Goal: Navigation & Orientation: Find specific page/section

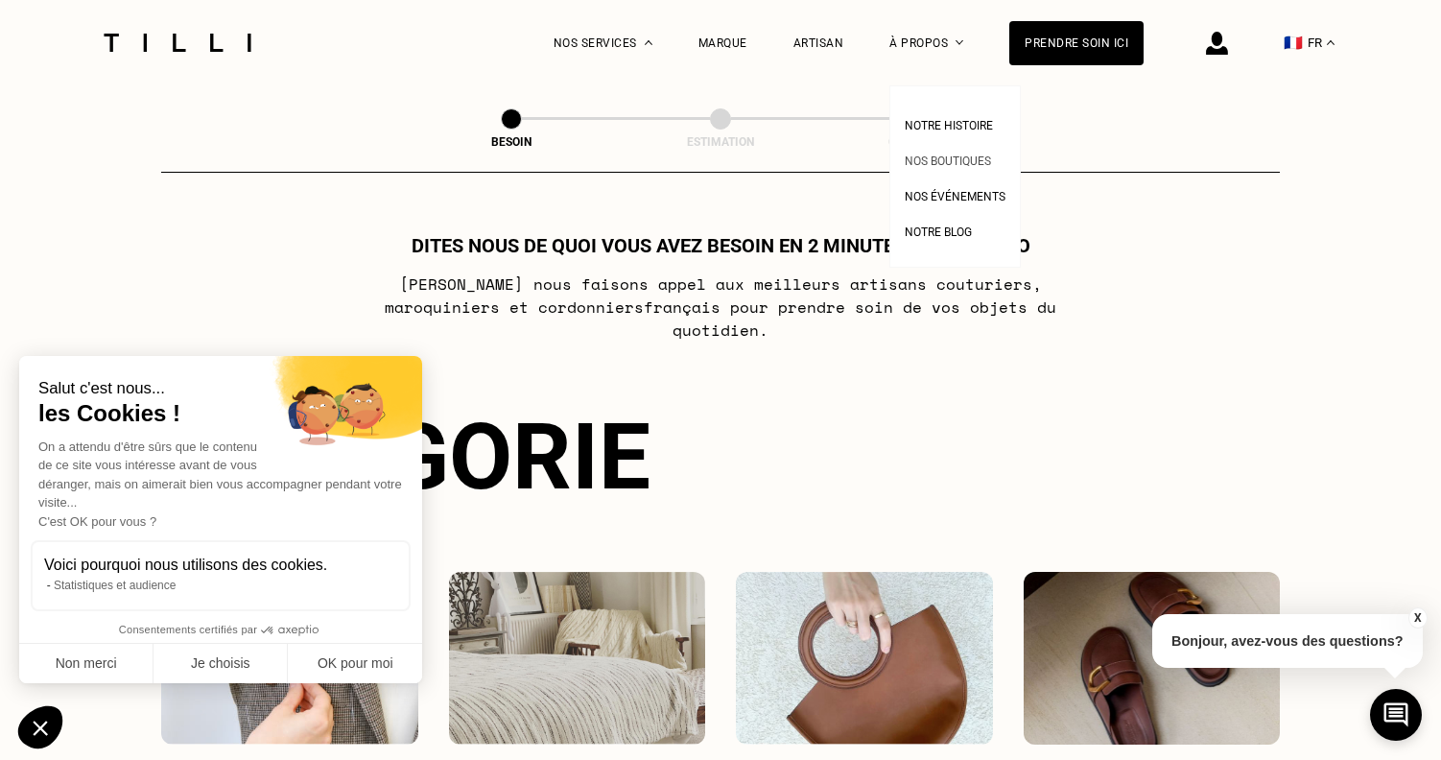
click at [943, 159] on span "Nos boutiques" at bounding box center [948, 160] width 86 height 13
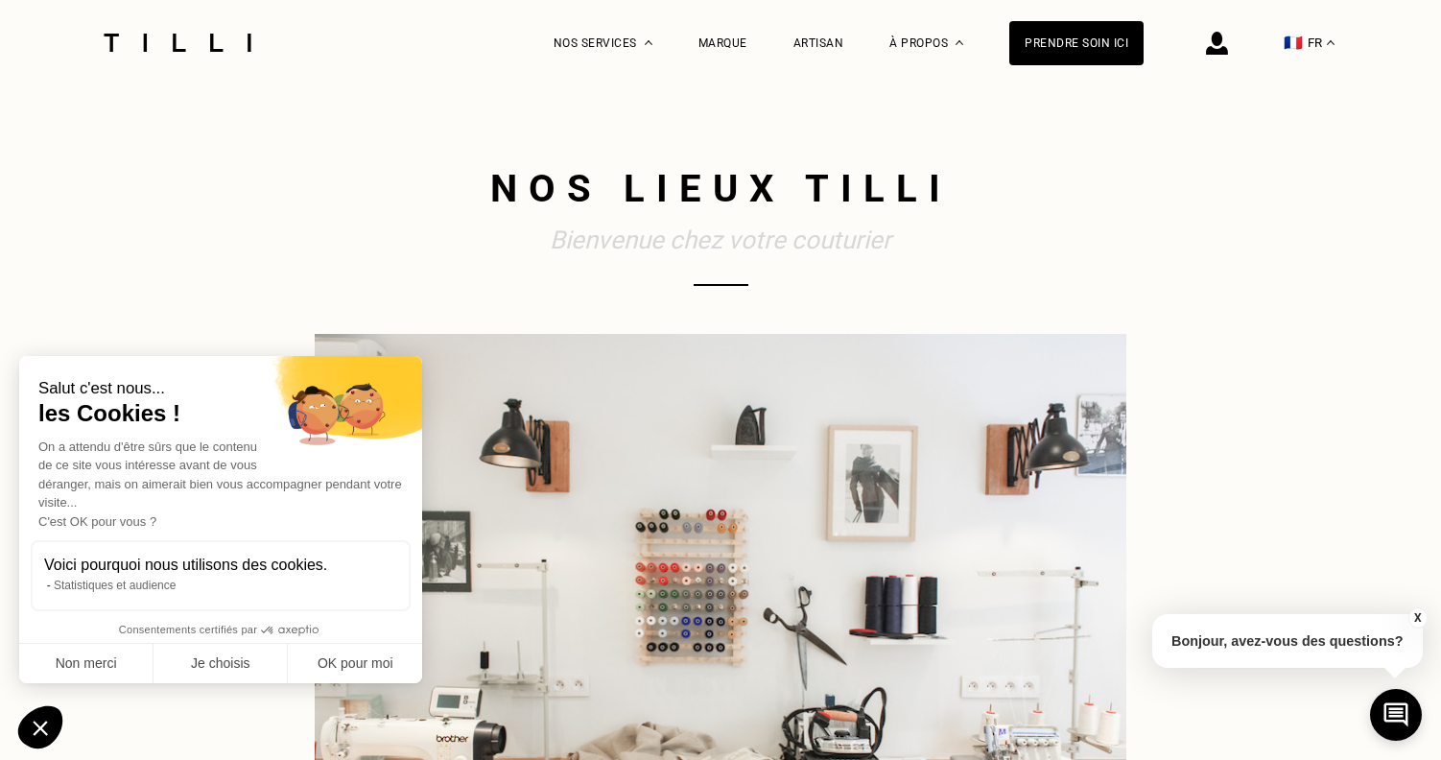
click at [317, 670] on button "OK pour moi" at bounding box center [355, 664] width 134 height 40
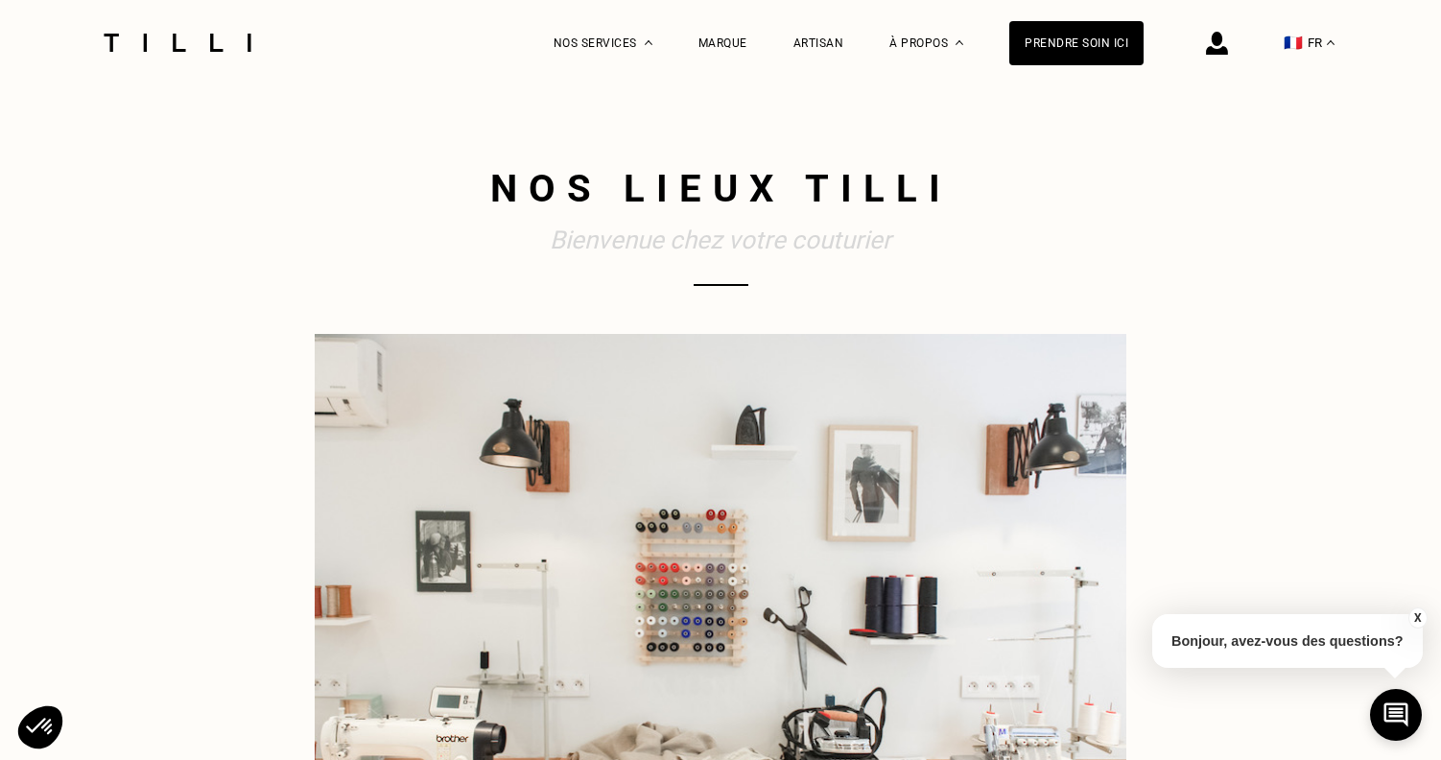
click at [748, 243] on h2 "Bienvenue chez votre couturier" at bounding box center [720, 239] width 811 height 31
click at [936, 154] on span "Nos boutiques" at bounding box center [948, 160] width 86 height 13
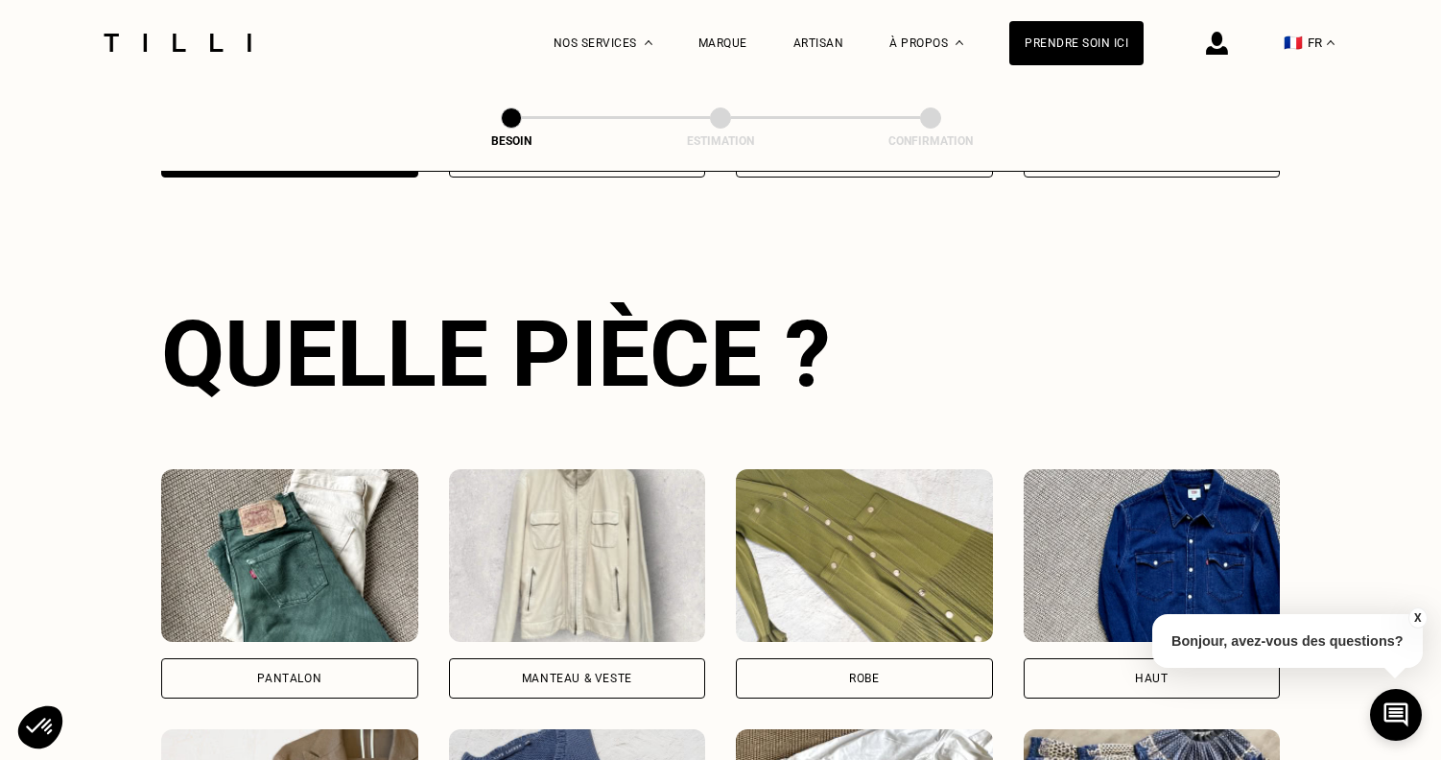
scroll to position [624, 0]
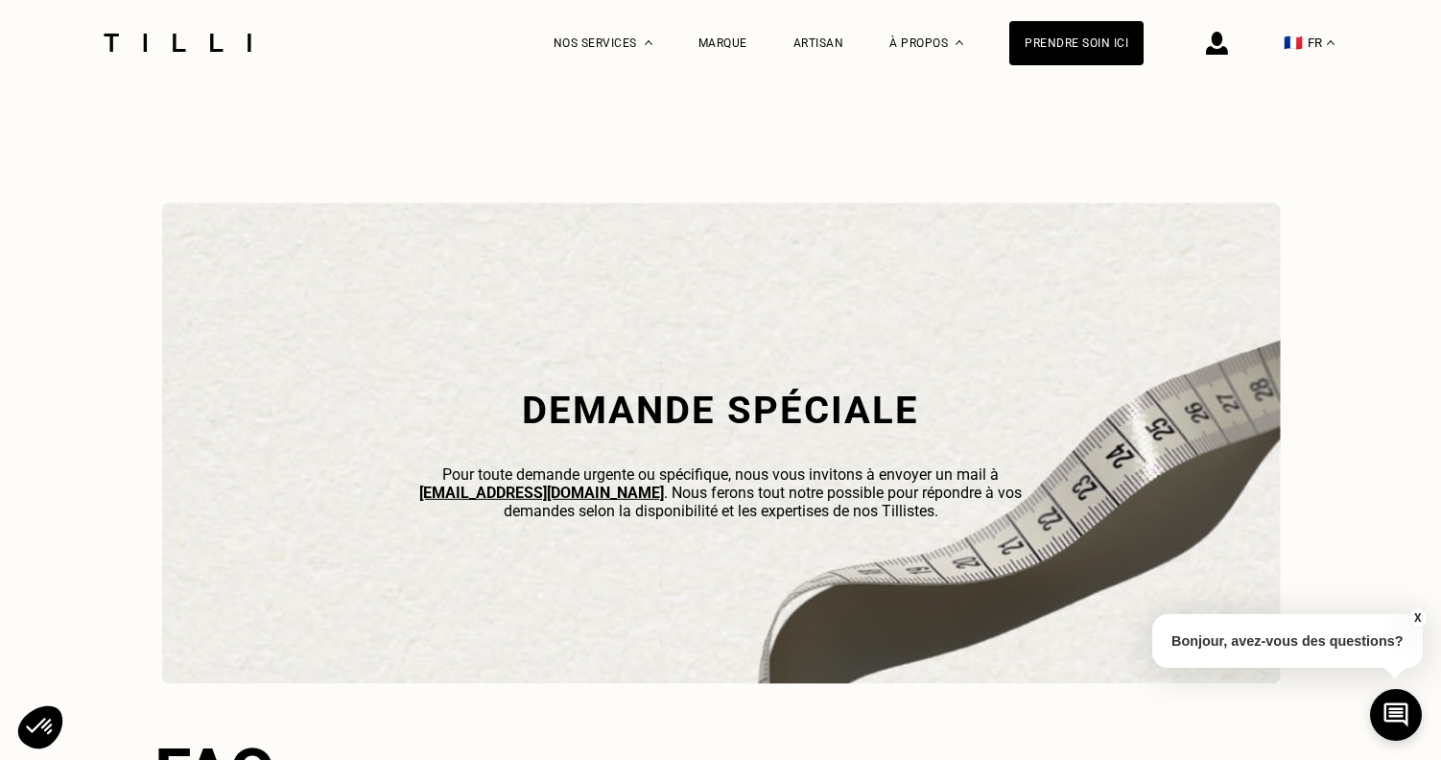
scroll to position [5541, 0]
